Goal: Transaction & Acquisition: Purchase product/service

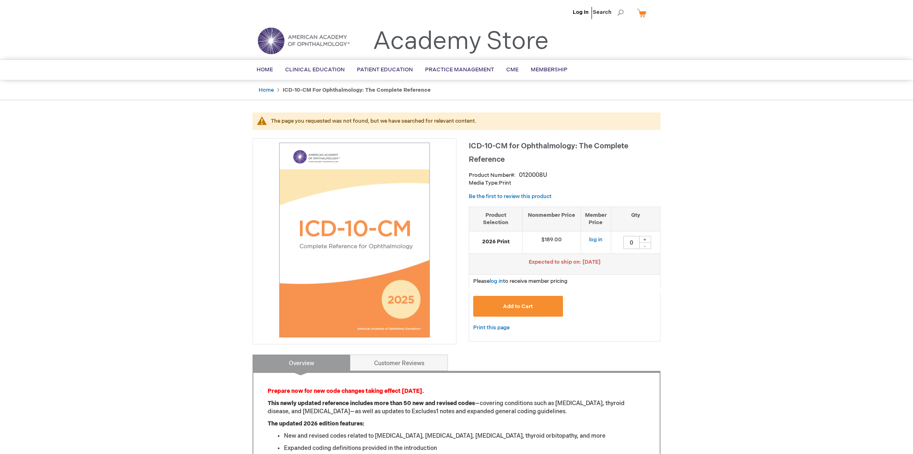
click at [647, 239] on div "+" at bounding box center [645, 239] width 12 height 7
type input "2"
click at [516, 306] on span "Add to Cart" at bounding box center [518, 306] width 30 height 7
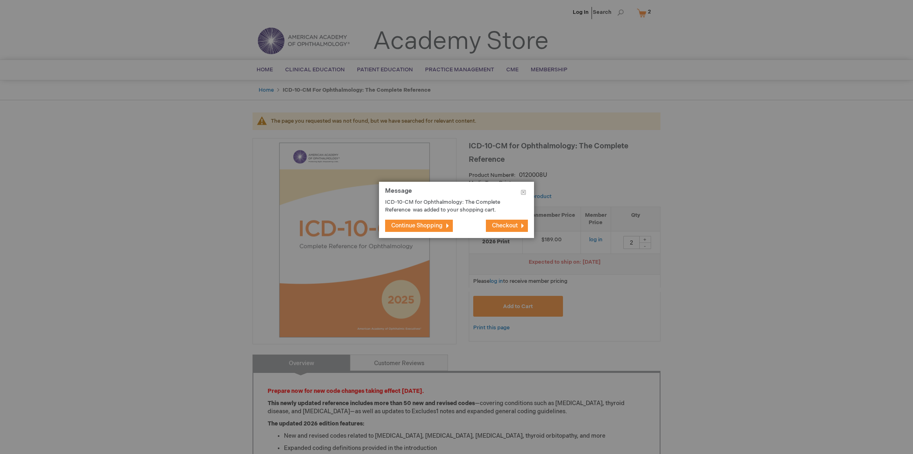
click at [496, 225] on span "Checkout" at bounding box center [505, 225] width 26 height 7
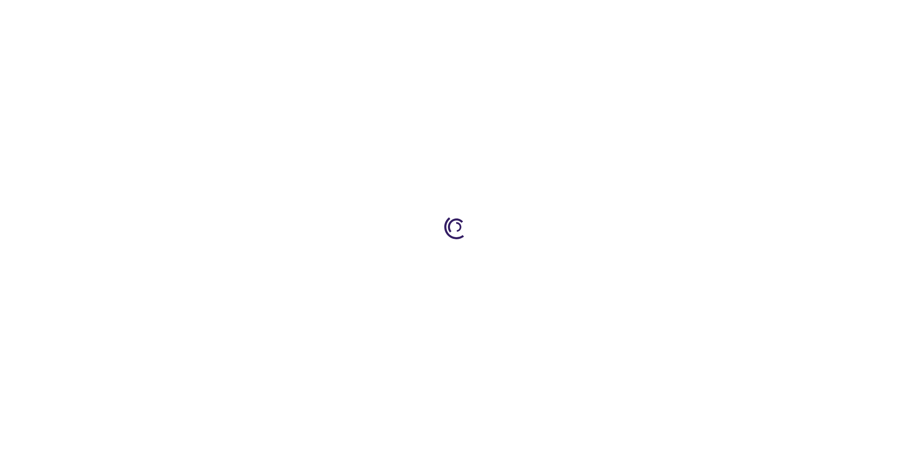
select select "US"
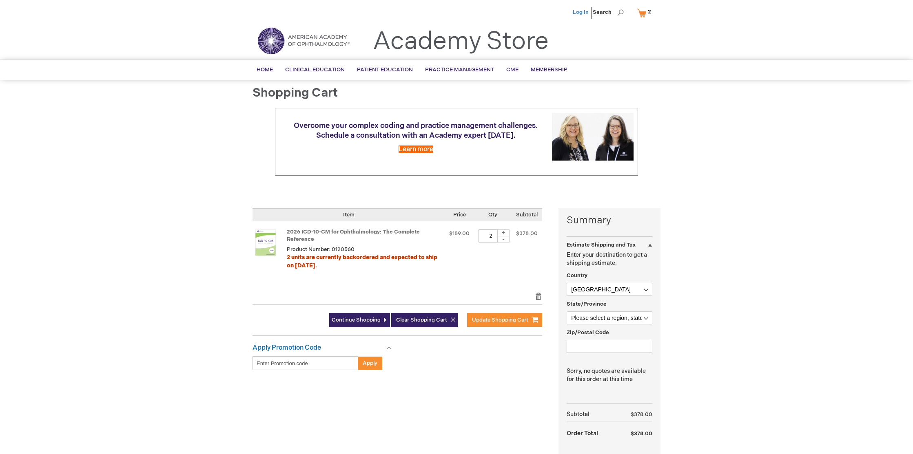
click at [578, 10] on link "Log In" at bounding box center [581, 12] width 16 height 7
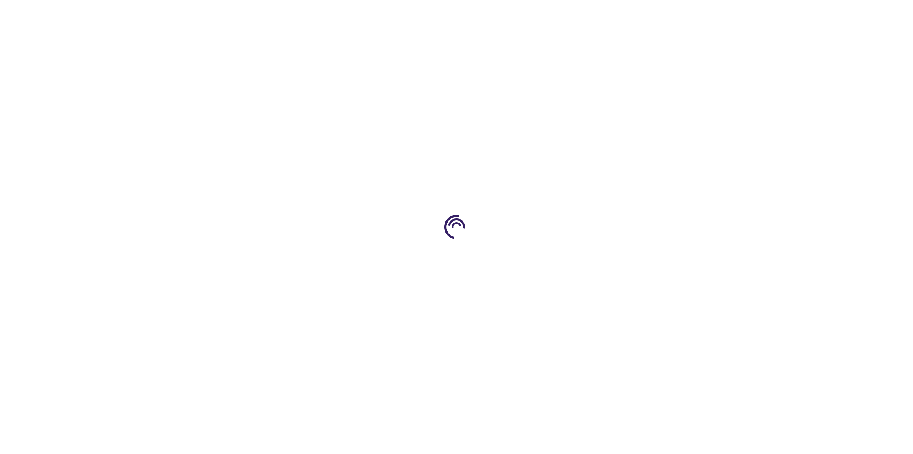
select select "US"
select select "61"
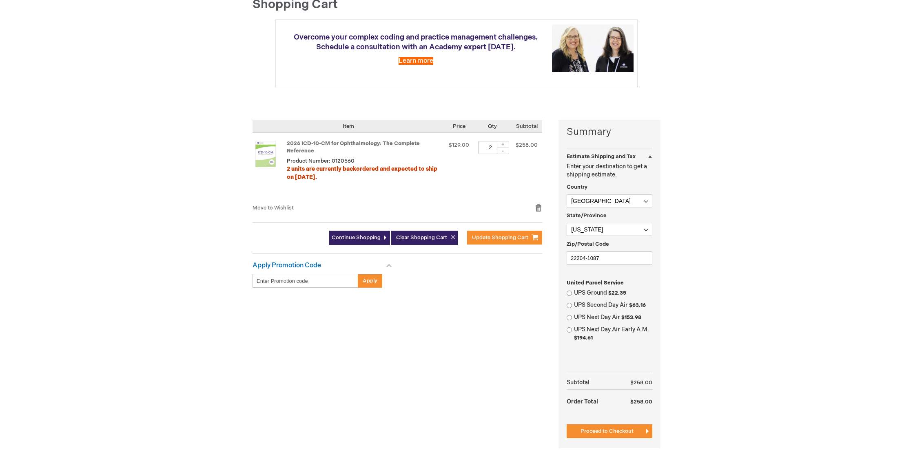
scroll to position [88, 0]
click at [570, 292] on input "UPS Ground $22.35" at bounding box center [569, 294] width 5 height 5
radio input "true"
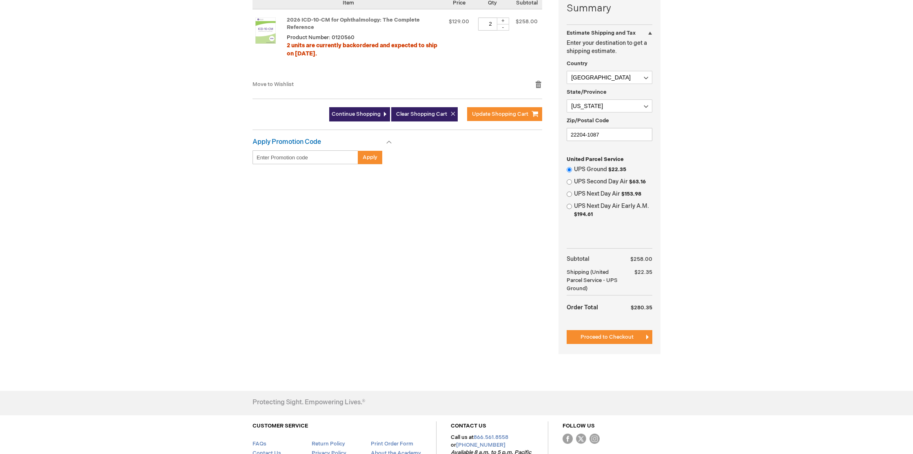
scroll to position [248, 0]
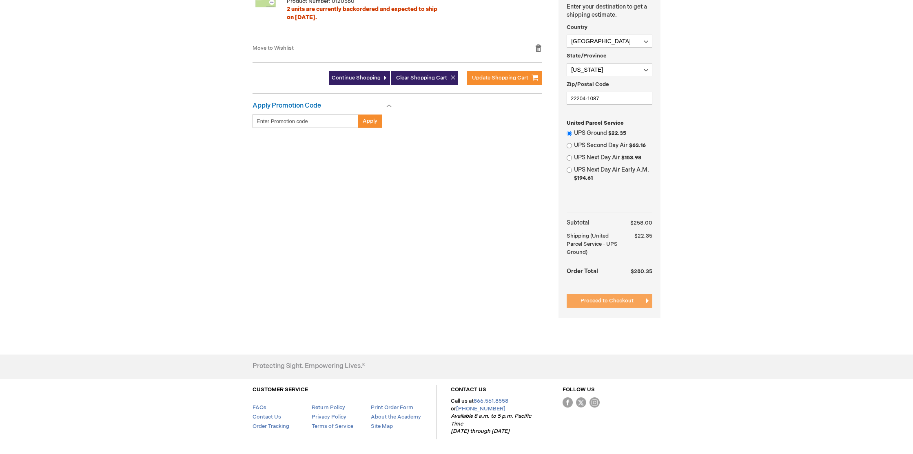
click at [602, 298] on span "Proceed to Checkout" at bounding box center [606, 301] width 53 height 7
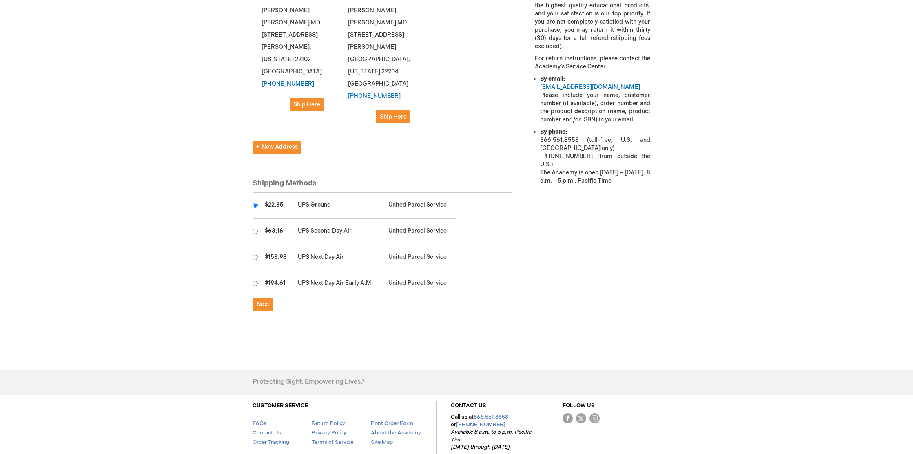
scroll to position [279, 0]
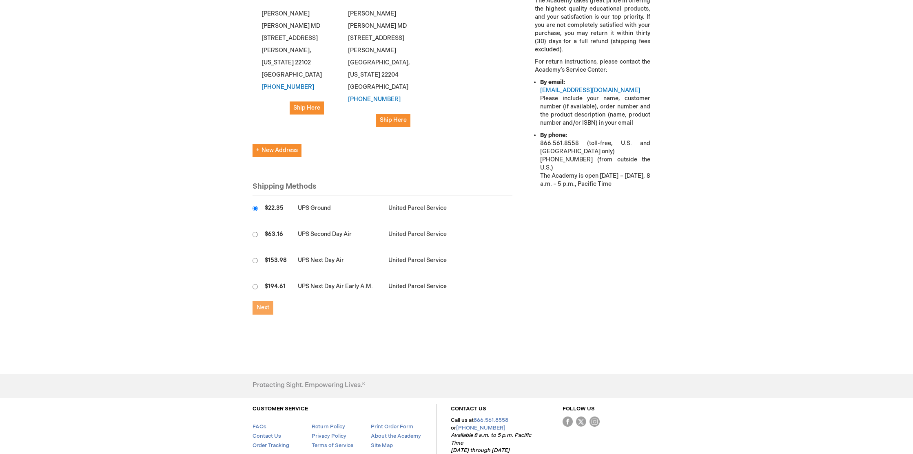
click at [265, 304] on span "Next" at bounding box center [263, 307] width 13 height 7
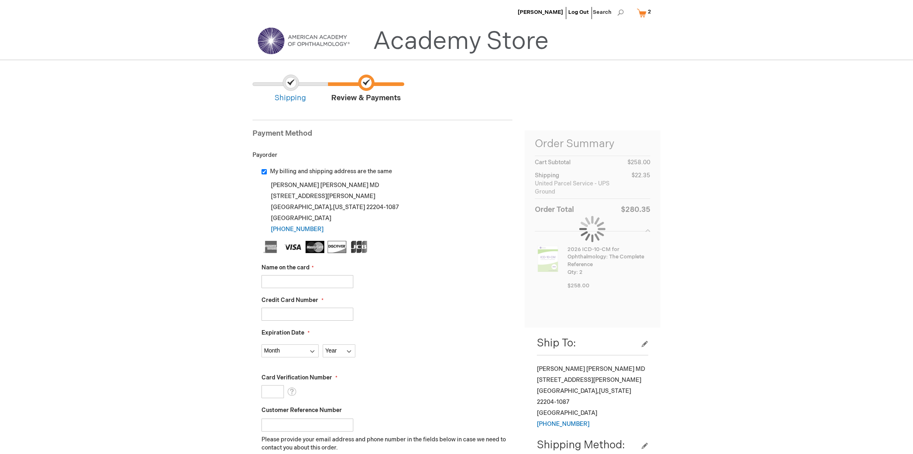
click at [277, 286] on input "Name on the card" at bounding box center [307, 281] width 92 height 13
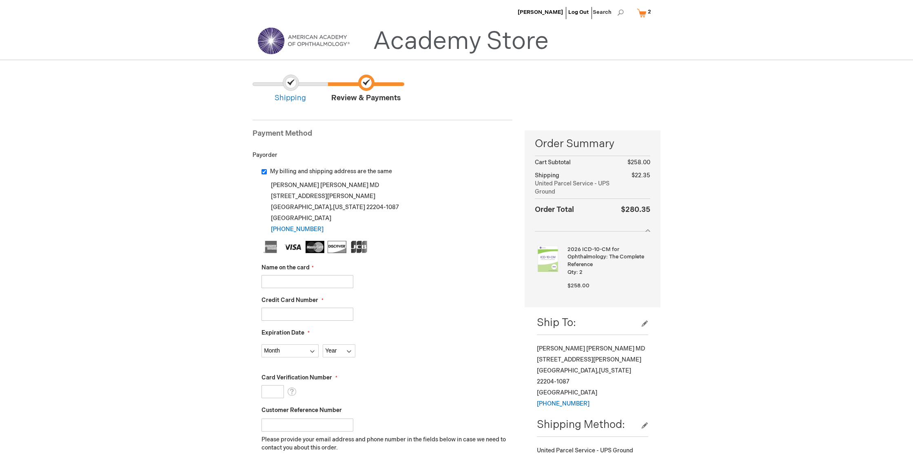
type input "[PERSON_NAME]"
type input "4246315327470447"
select select "2"
select select "2030"
type input "591"
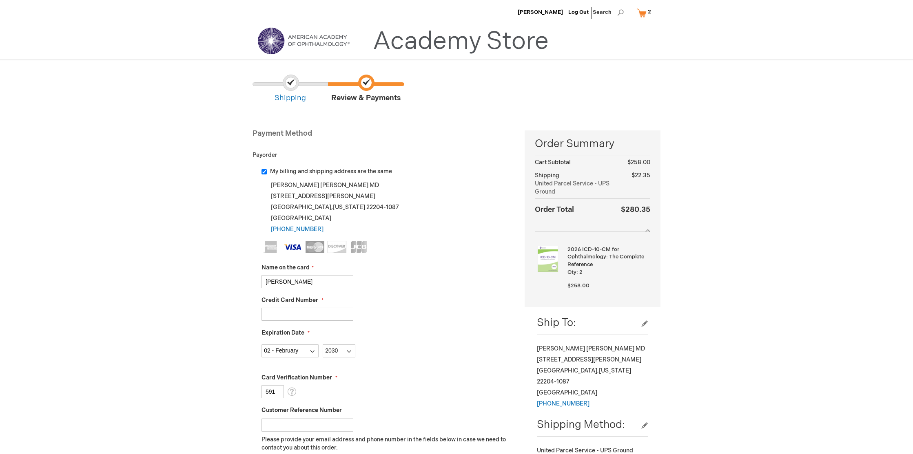
scroll to position [251, 0]
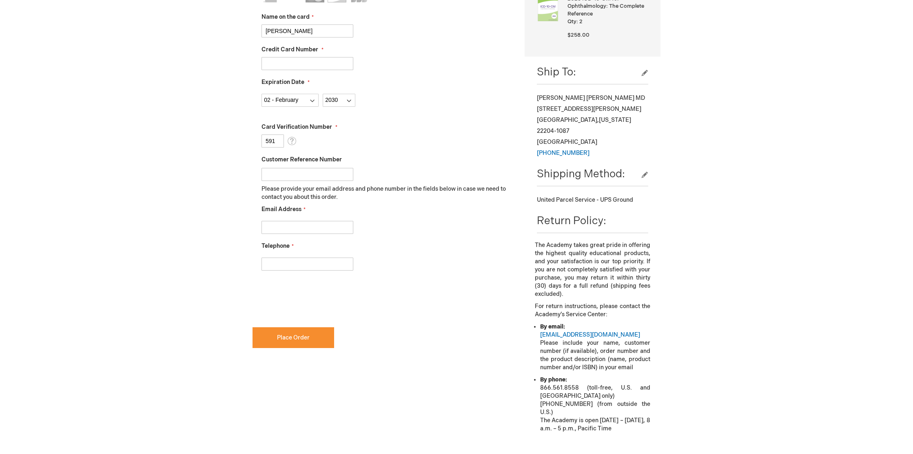
type input "drinsight@me.com"
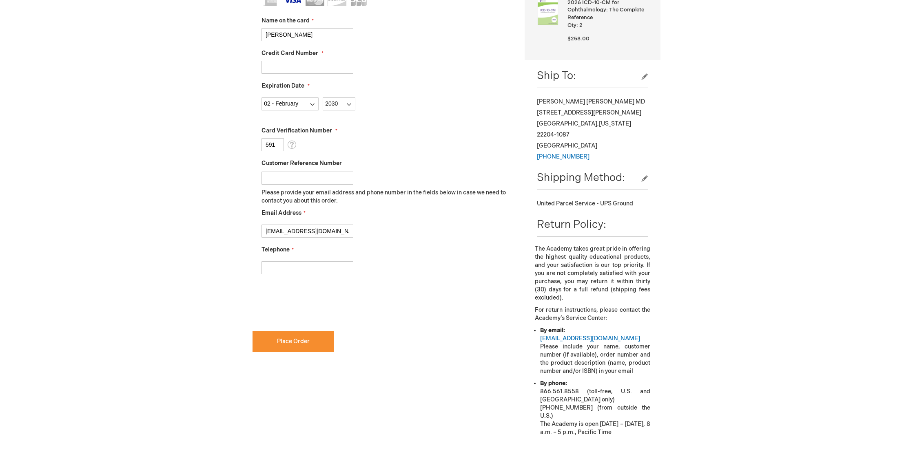
scroll to position [255, 0]
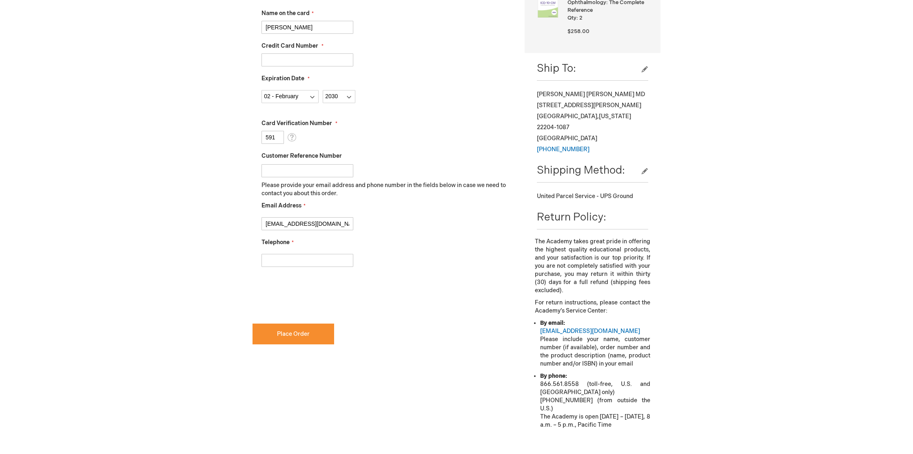
checkbox input "true"
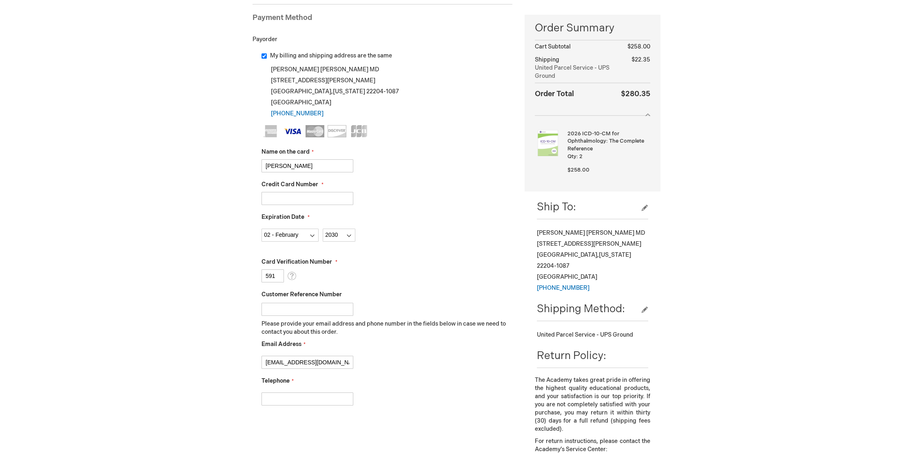
scroll to position [113, 0]
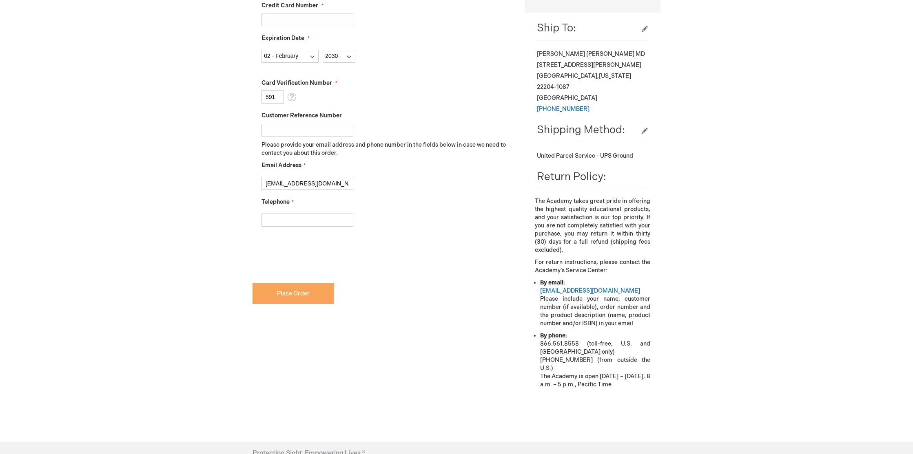
click at [278, 288] on button "Place Order" at bounding box center [293, 293] width 82 height 21
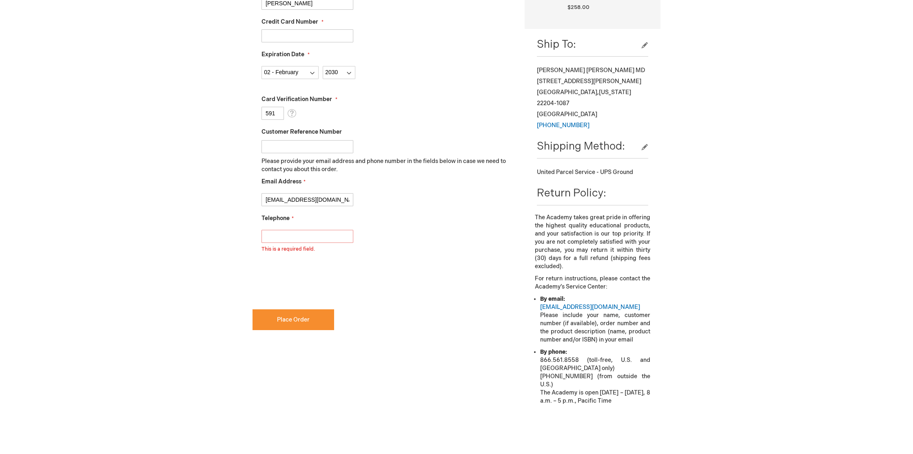
scroll to position [277, 0]
type input "7039311515"
click at [310, 320] on button "Place Order" at bounding box center [293, 322] width 82 height 21
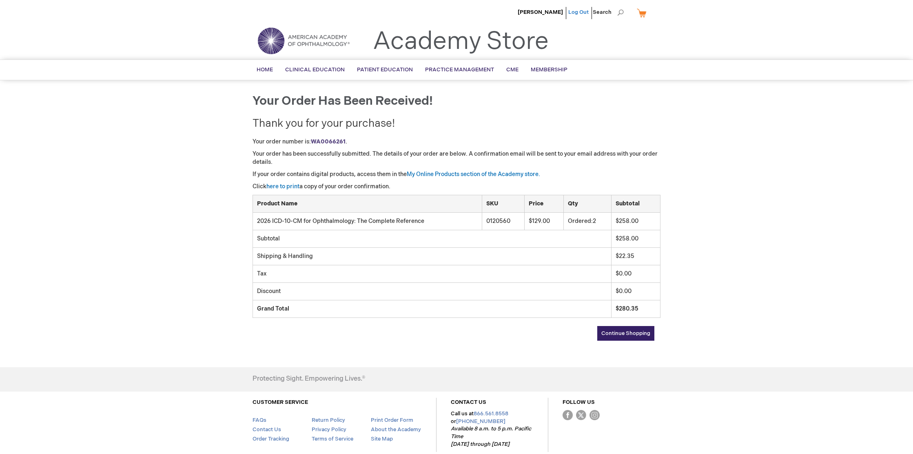
click at [576, 12] on link "Log Out" at bounding box center [578, 12] width 20 height 7
